Goal: Transaction & Acquisition: Purchase product/service

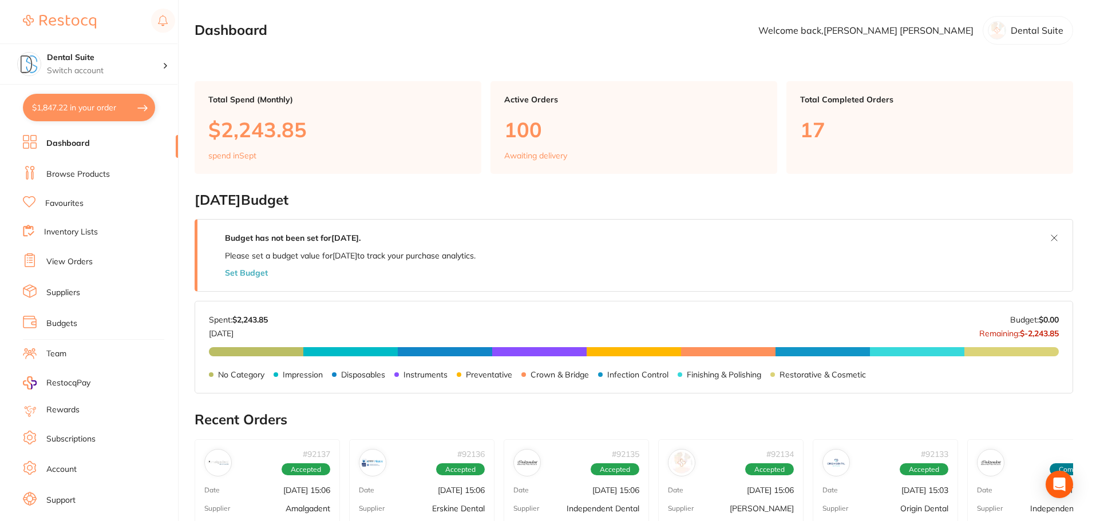
click at [79, 174] on link "Browse Products" at bounding box center [78, 174] width 64 height 11
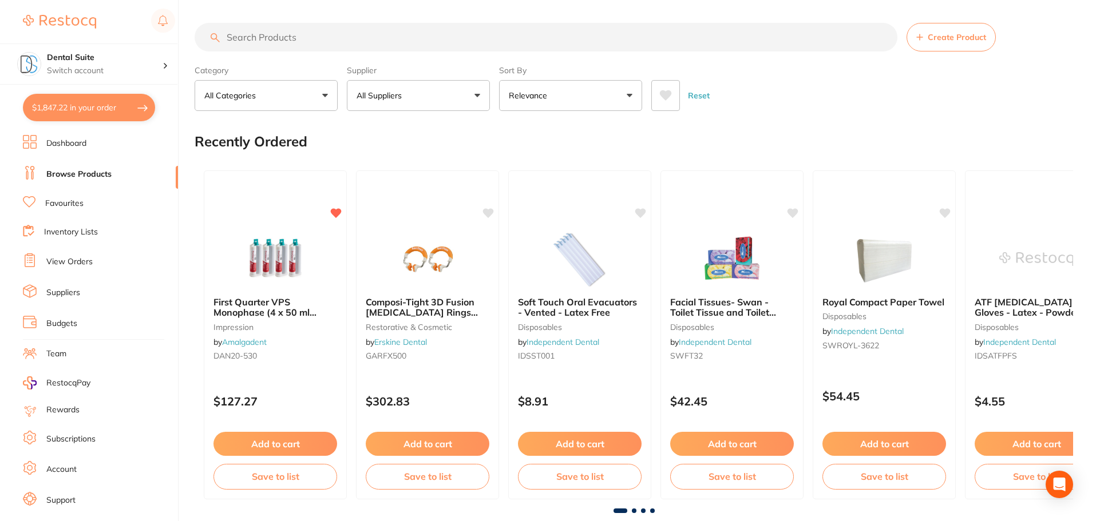
click at [70, 207] on link "Favourites" at bounding box center [64, 203] width 38 height 11
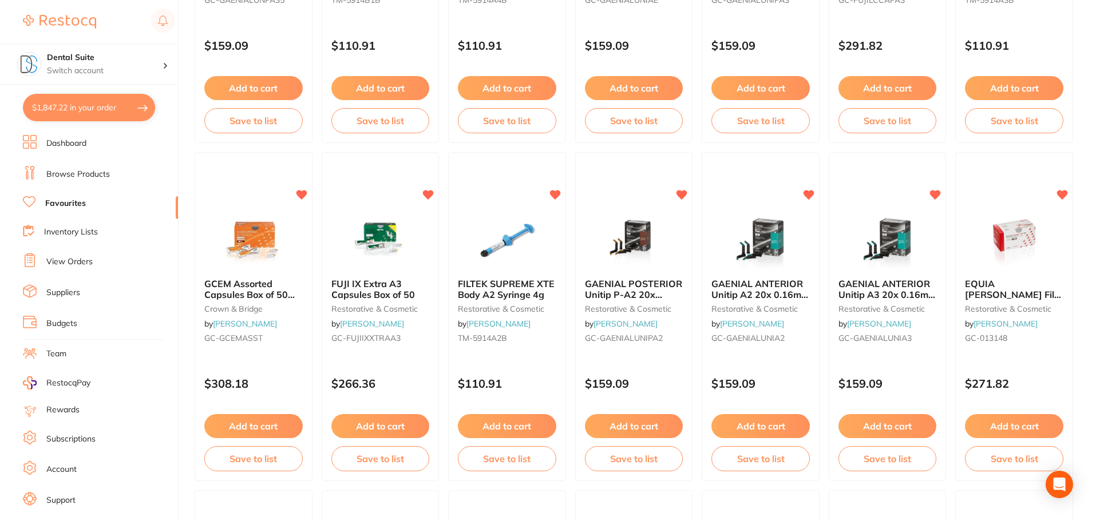
scroll to position [1545, 0]
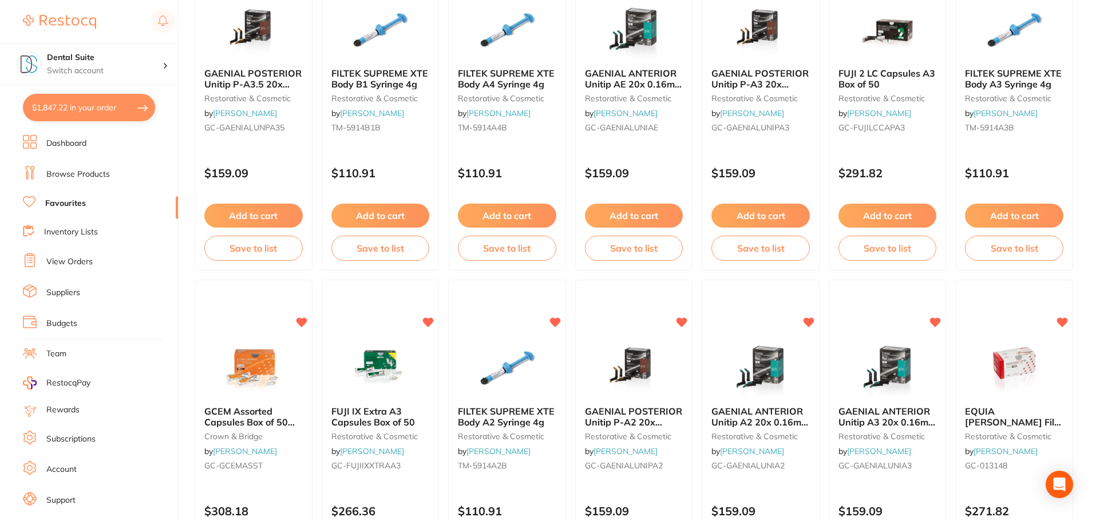
click at [76, 172] on link "Browse Products" at bounding box center [78, 174] width 64 height 11
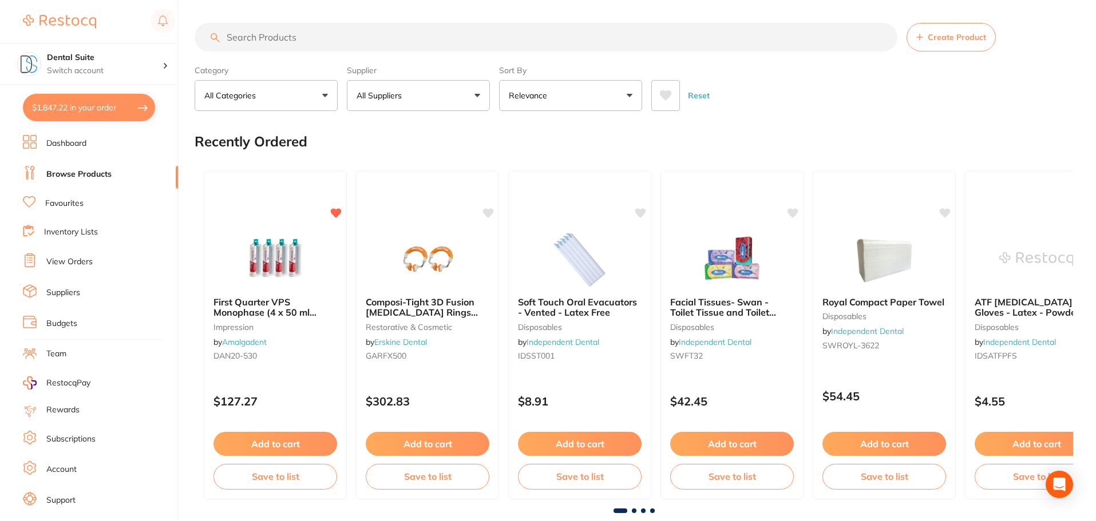
click at [300, 35] on input "search" at bounding box center [546, 37] width 703 height 29
type input "maxicem"
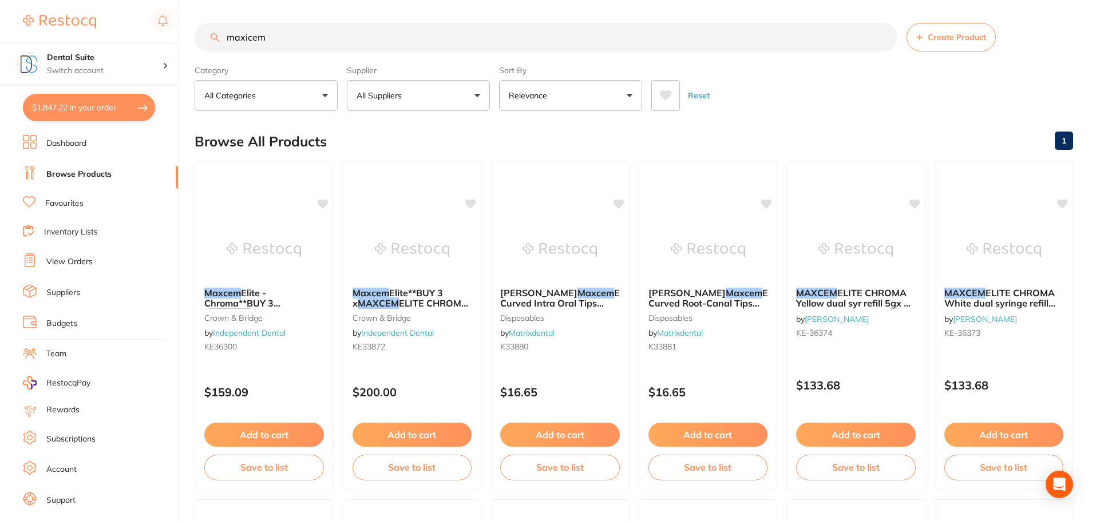
click at [439, 101] on button "All Suppliers" at bounding box center [418, 95] width 143 height 31
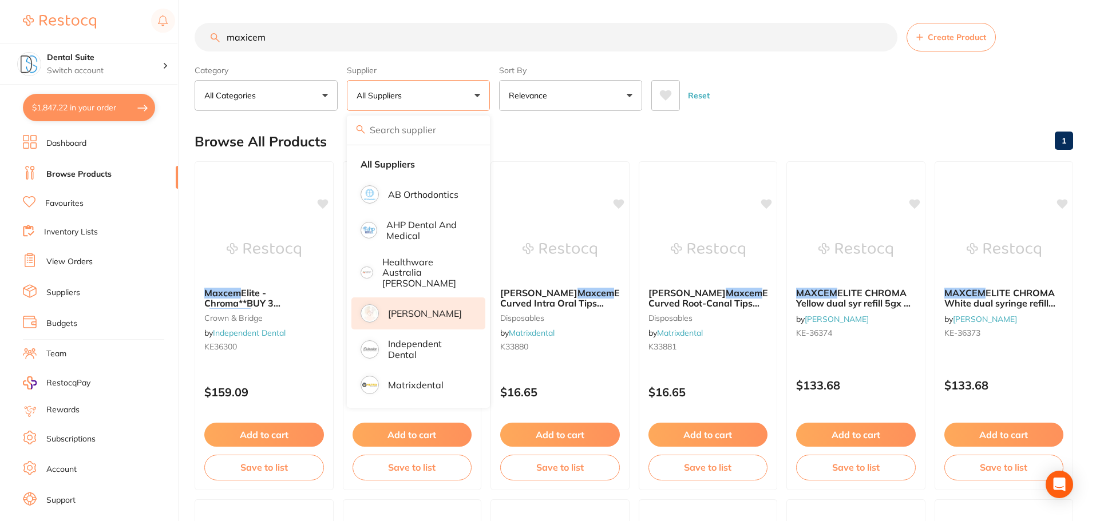
click at [409, 308] on p "[PERSON_NAME]" at bounding box center [425, 313] width 74 height 10
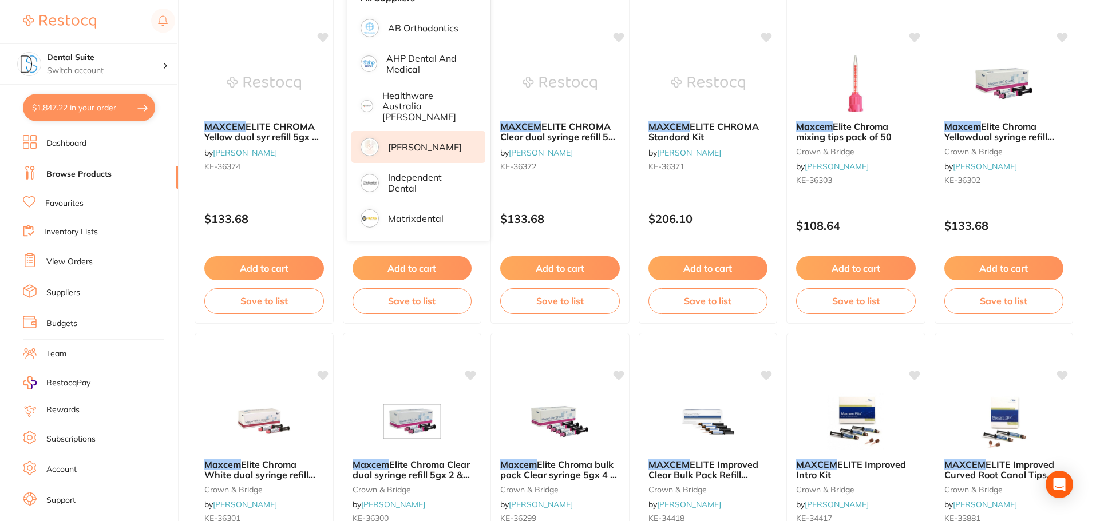
scroll to position [172, 0]
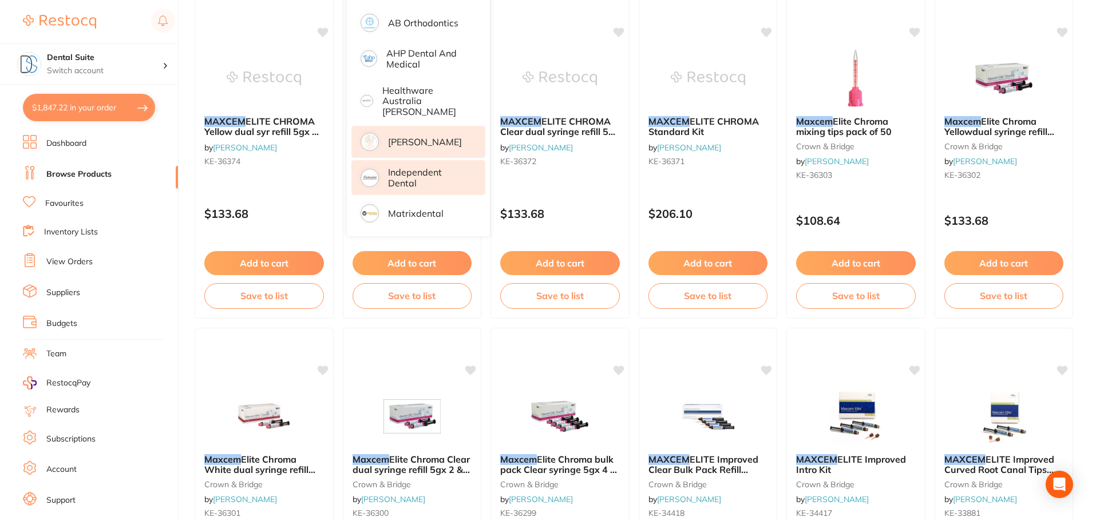
click at [412, 173] on p "Independent Dental" at bounding box center [428, 177] width 81 height 21
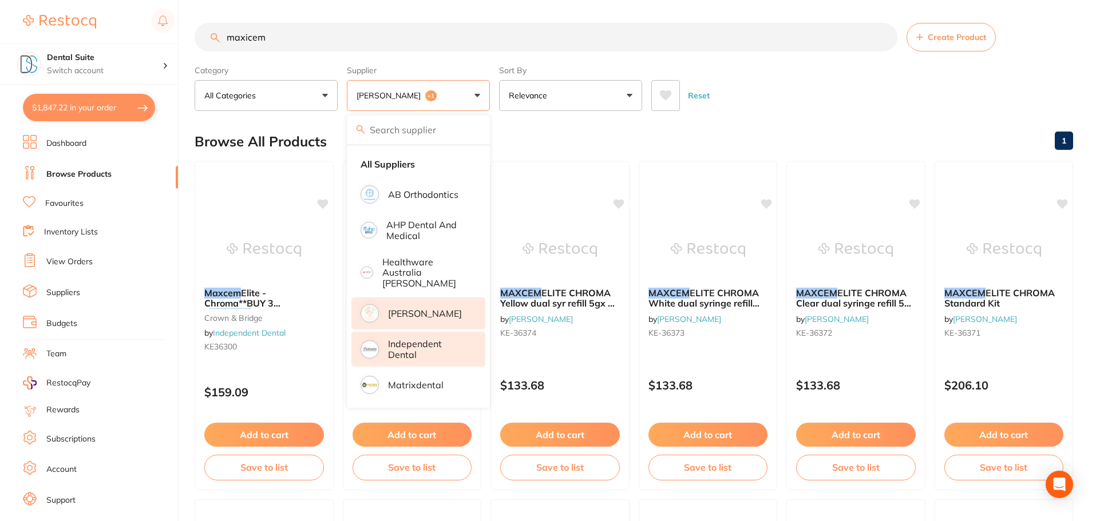
scroll to position [114, 0]
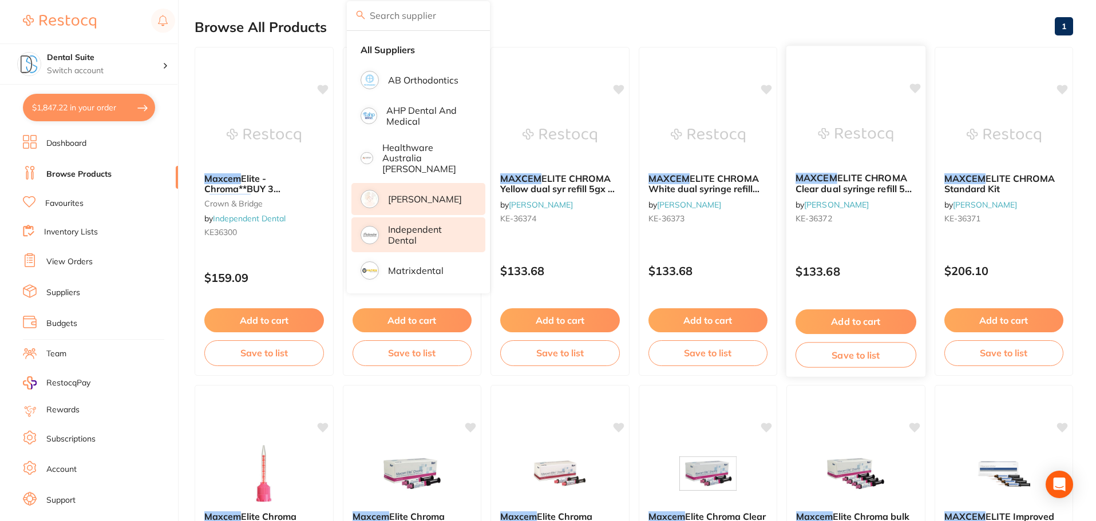
click at [790, 52] on div at bounding box center [855, 60] width 139 height 29
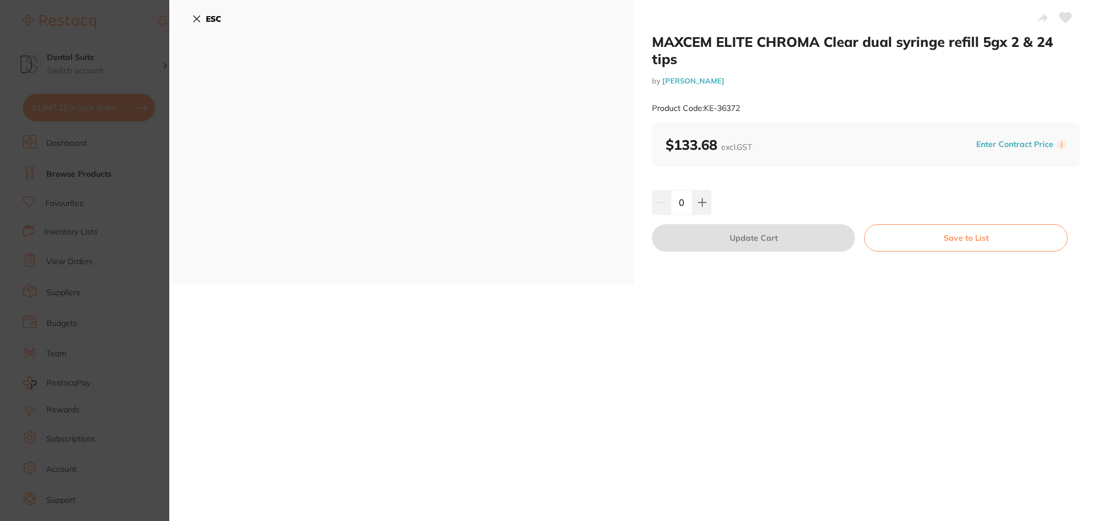
click at [199, 16] on icon at bounding box center [197, 19] width 6 height 6
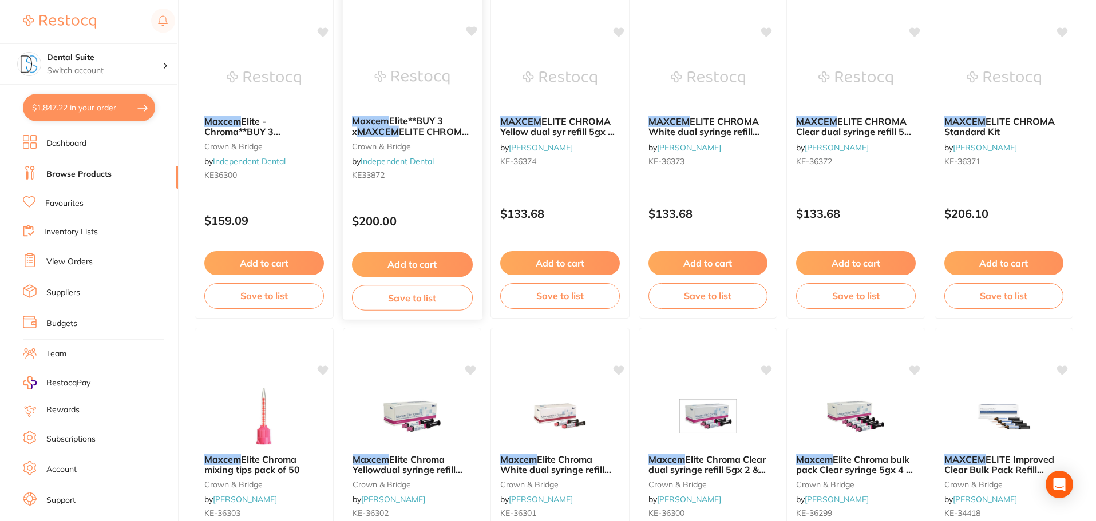
scroll to position [343, 0]
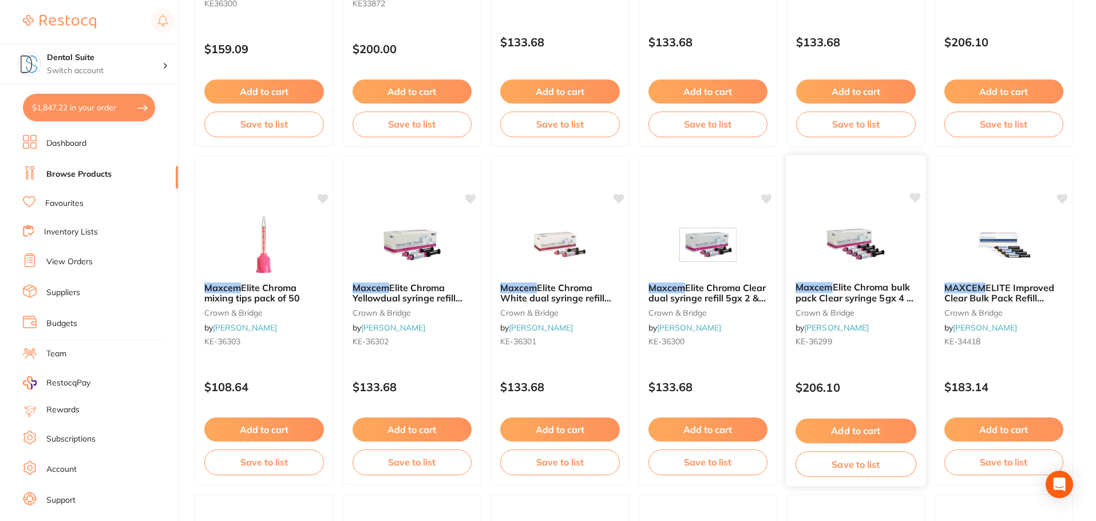
click at [854, 430] on button "Add to cart" at bounding box center [855, 431] width 121 height 25
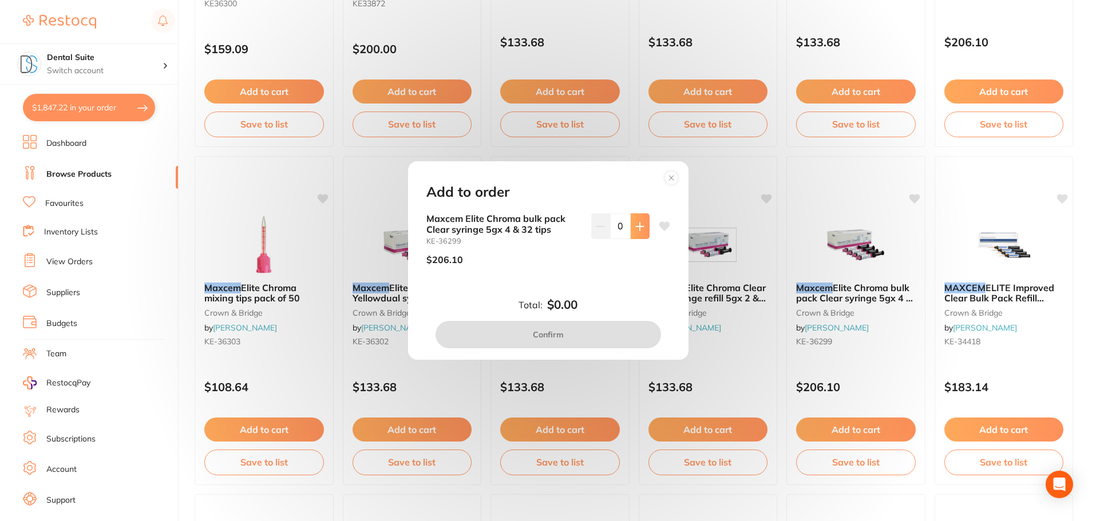
click at [638, 229] on icon at bounding box center [639, 226] width 9 height 9
type input "1"
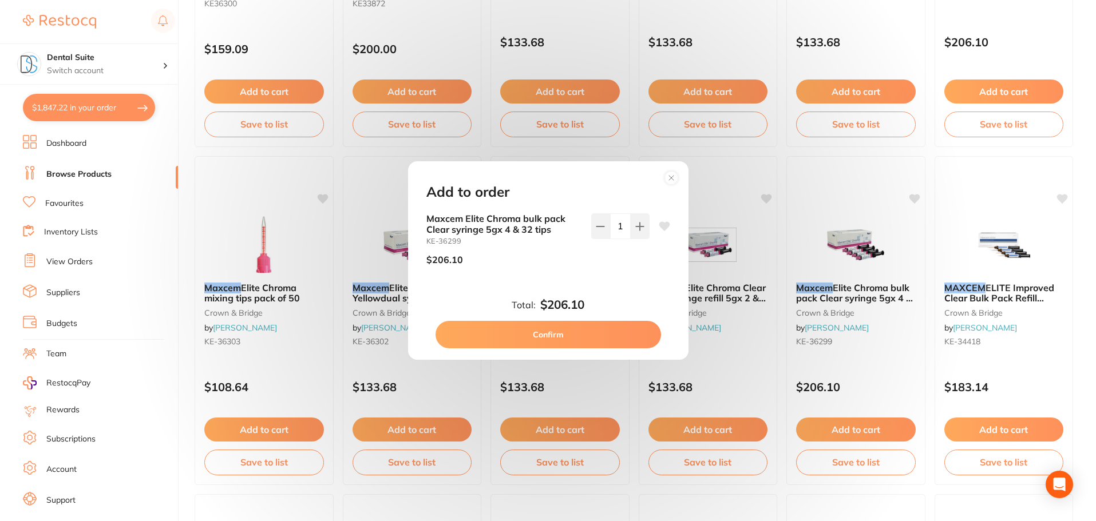
click at [565, 335] on button "Confirm" at bounding box center [547, 334] width 225 height 27
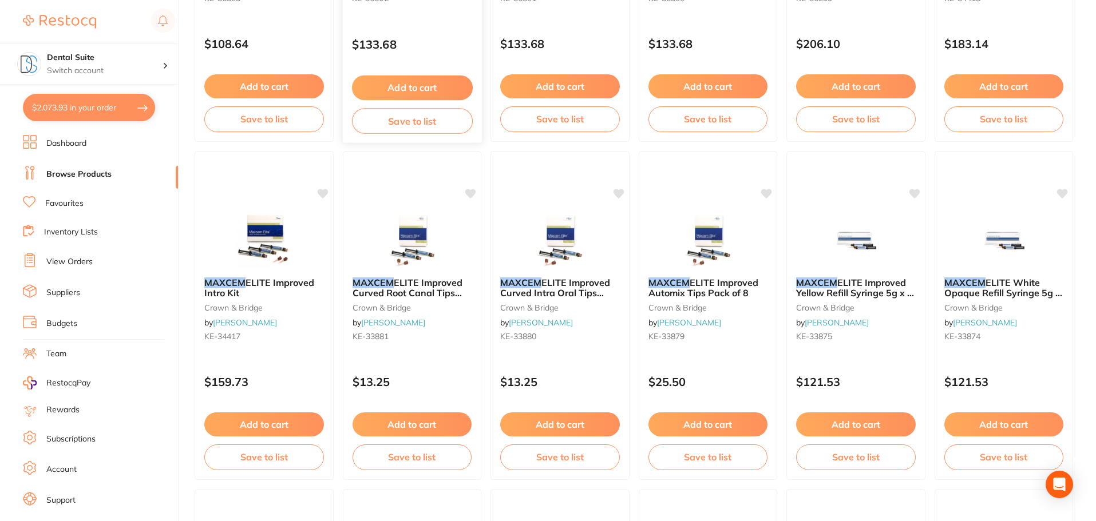
scroll to position [515, 0]
